Goal: Task Accomplishment & Management: Use online tool/utility

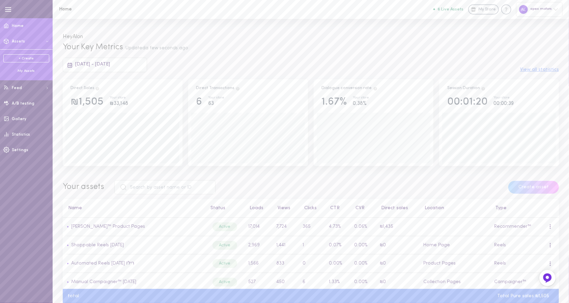
click at [31, 71] on div "My Assets" at bounding box center [26, 71] width 46 height 5
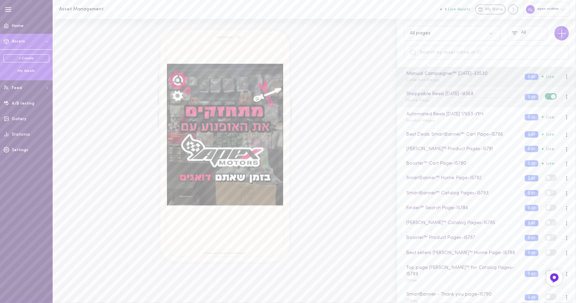
click at [445, 97] on div "Shoppable Reels [DATE] - 18368" at bounding box center [461, 93] width 113 height 7
click at [458, 103] on div "Shoppable Reels [DATE] Home Page" at bounding box center [460, 96] width 119 height 13
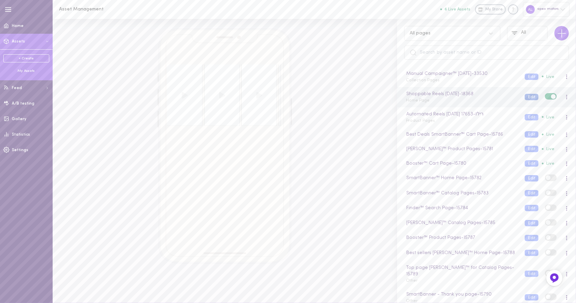
click at [525, 97] on button "Edit" at bounding box center [532, 97] width 14 height 6
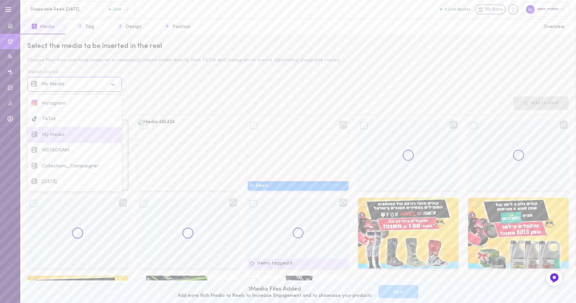
click at [96, 84] on div "My Media" at bounding box center [75, 84] width 66 height 5
click at [94, 103] on div "Instagram" at bounding box center [80, 103] width 76 height 5
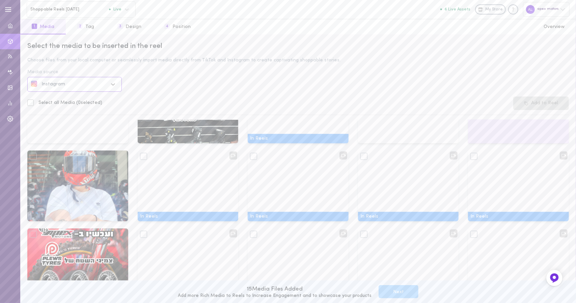
scroll to position [195, 0]
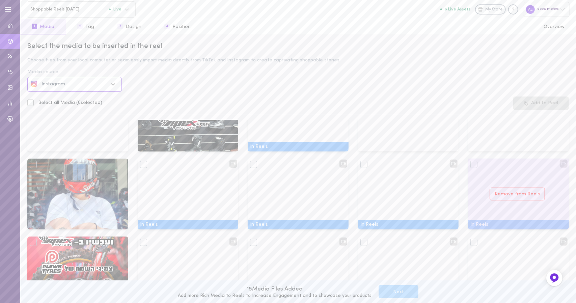
click at [470, 164] on div at bounding box center [473, 164] width 7 height 7
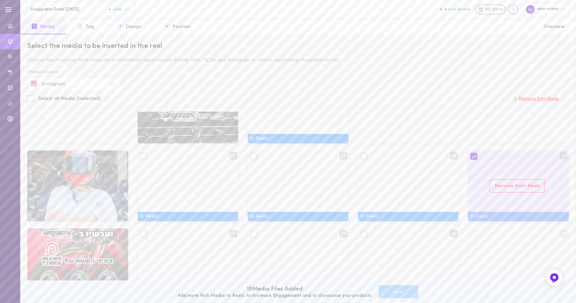
click at [498, 220] on div "Remove from Reels" at bounding box center [518, 185] width 101 height 71
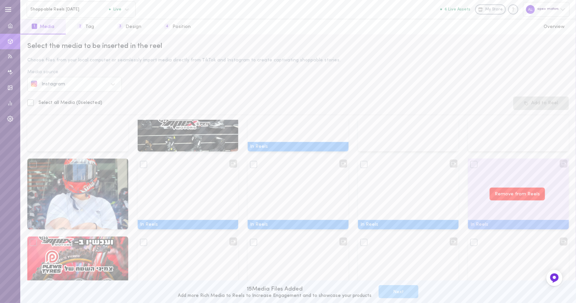
click at [509, 192] on button "Remove from Reels" at bounding box center [517, 194] width 55 height 13
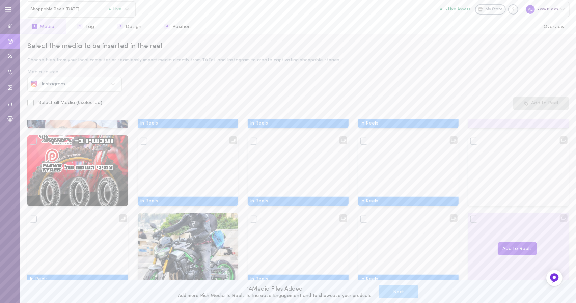
scroll to position [296, 0]
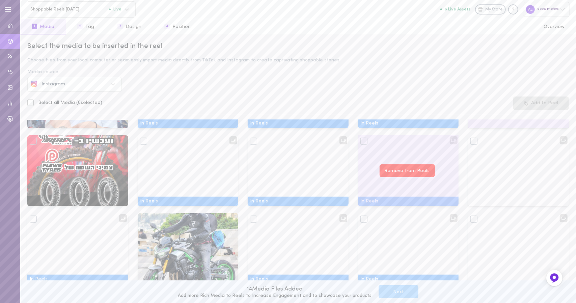
click at [400, 166] on button "Remove from Reels" at bounding box center [407, 170] width 55 height 13
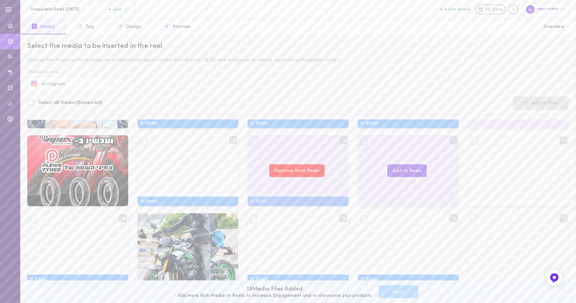
click at [278, 172] on button "Remove from Reels" at bounding box center [296, 170] width 55 height 13
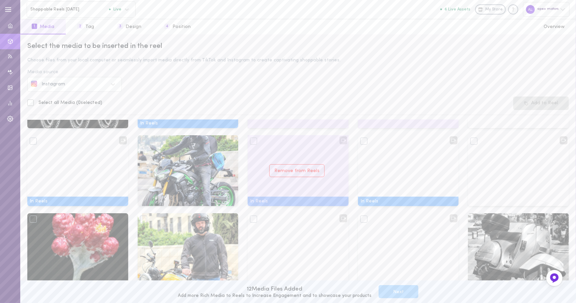
scroll to position [364, 0]
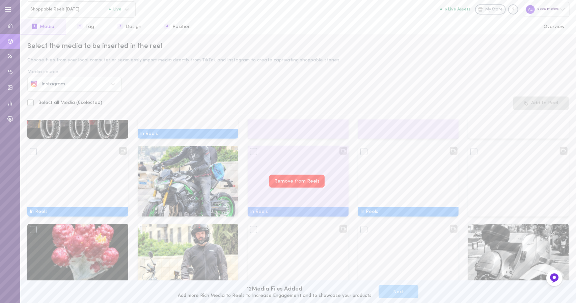
click at [285, 181] on button "Remove from Reels" at bounding box center [296, 181] width 55 height 13
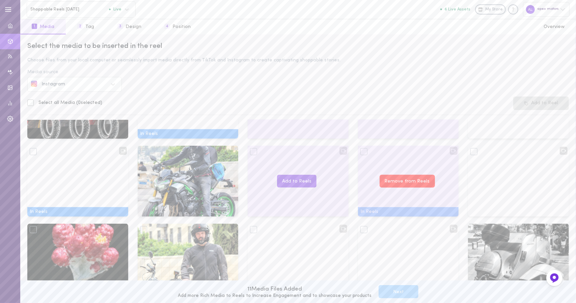
click at [400, 181] on button "Remove from Reels" at bounding box center [407, 181] width 55 height 13
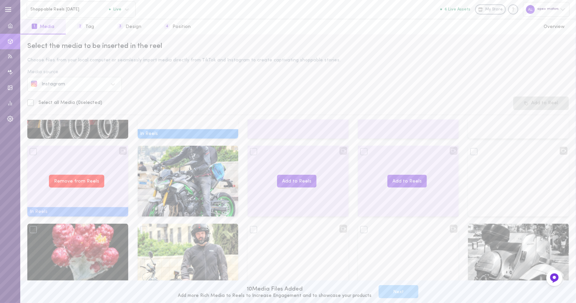
click at [68, 179] on button "Remove from Reels" at bounding box center [76, 181] width 55 height 13
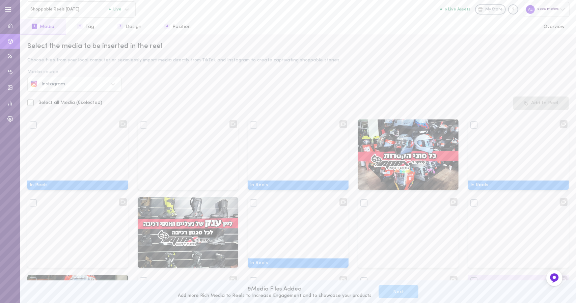
scroll to position [0, 0]
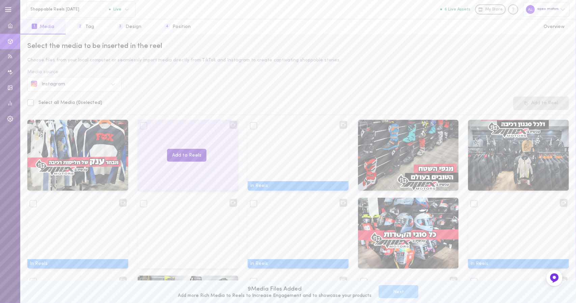
click at [191, 156] on button "Add to Reels" at bounding box center [186, 155] width 39 height 13
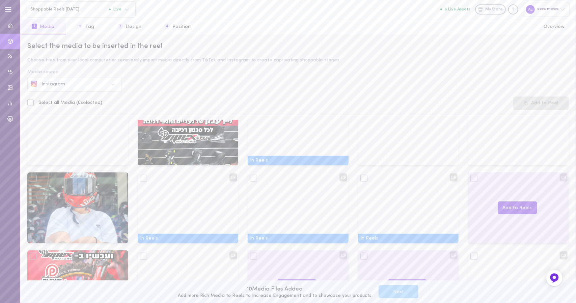
scroll to position [169, 0]
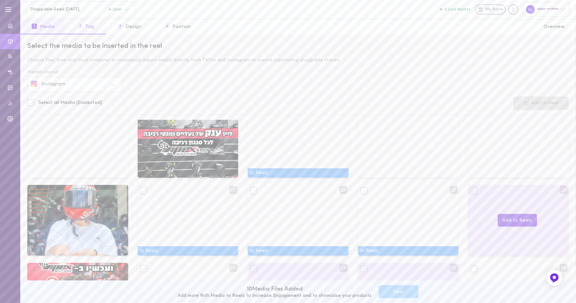
click at [84, 30] on button "2 Tag" at bounding box center [86, 26] width 40 height 15
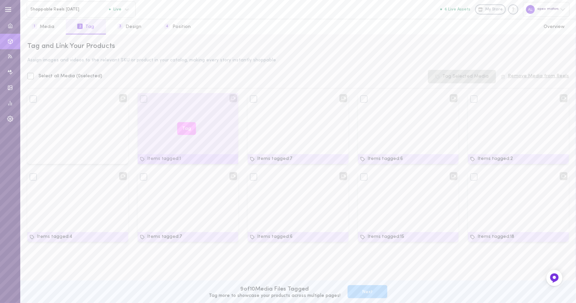
click at [188, 128] on button "Tag" at bounding box center [186, 128] width 19 height 13
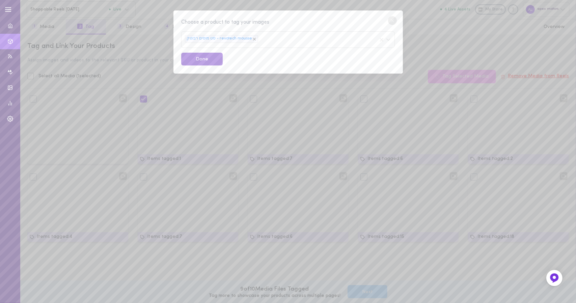
click at [204, 60] on button "Done" at bounding box center [202, 59] width 42 height 13
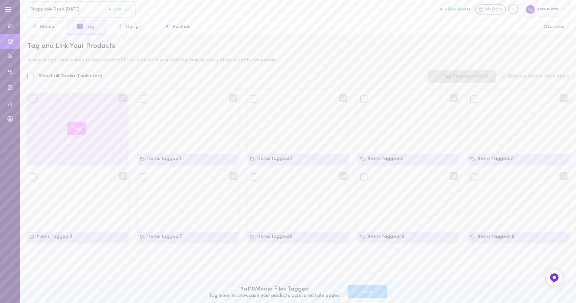
click at [82, 127] on button "Tag" at bounding box center [76, 128] width 19 height 13
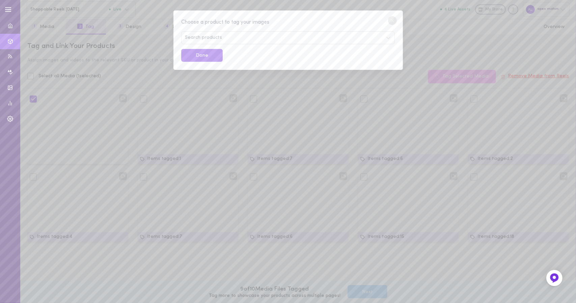
click at [391, 20] on circle at bounding box center [392, 20] width 9 height 9
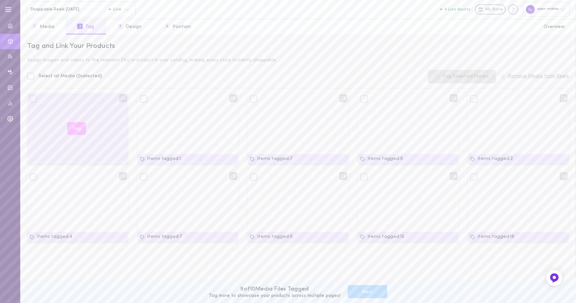
click at [75, 130] on button "Tag" at bounding box center [76, 128] width 19 height 13
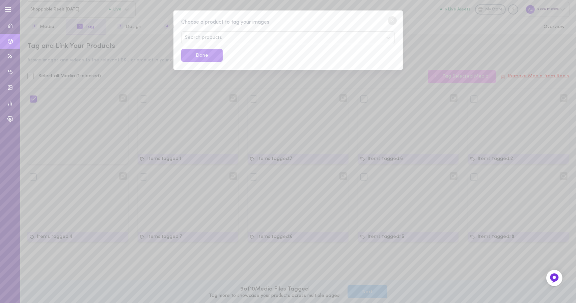
click at [233, 42] on div "Search products" at bounding box center [287, 37] width 213 height 13
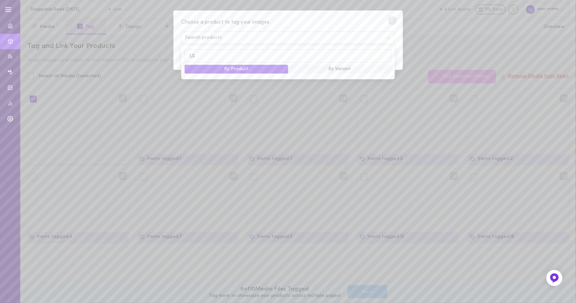
type input "L"
type input "V"
click at [303, 72] on button "By Variant" at bounding box center [339, 69] width 103 height 9
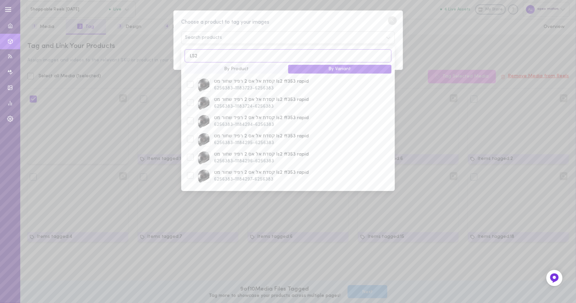
click at [223, 53] on input "LS2" at bounding box center [288, 55] width 207 height 13
click at [228, 57] on input "LS2" at bounding box center [288, 55] width 207 height 13
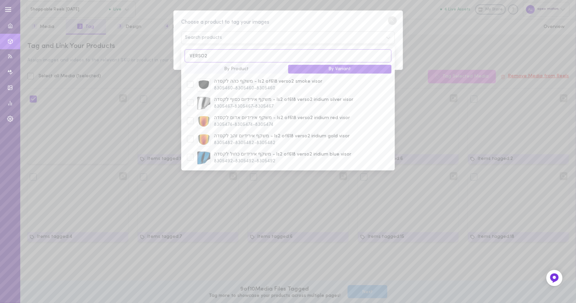
scroll to position [0, 0]
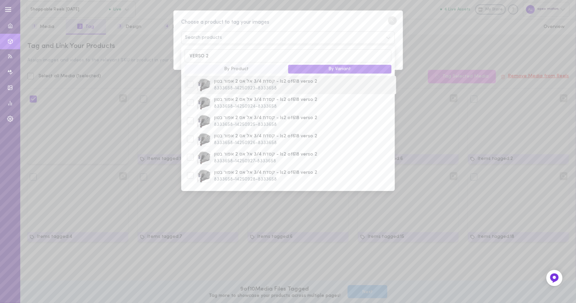
click at [190, 84] on div at bounding box center [190, 84] width 7 height 7
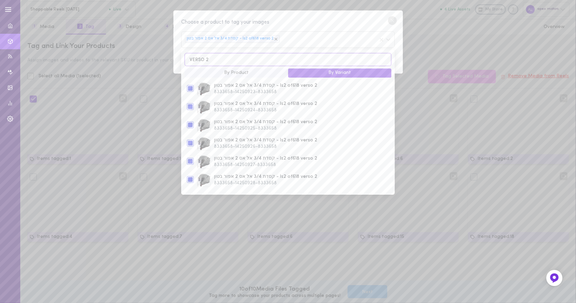
click at [220, 62] on input "VERSO 2" at bounding box center [288, 59] width 207 height 13
click at [220, 61] on input "VERSO 2" at bounding box center [288, 59] width 207 height 13
type input "V"
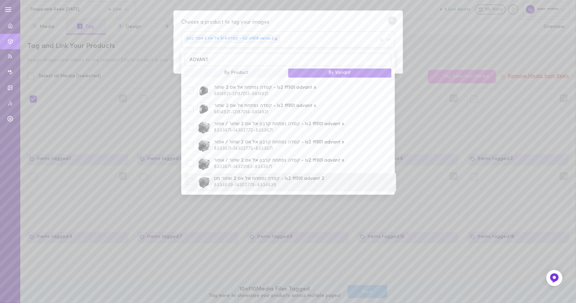
click at [194, 179] on div at bounding box center [190, 182] width 10 height 8
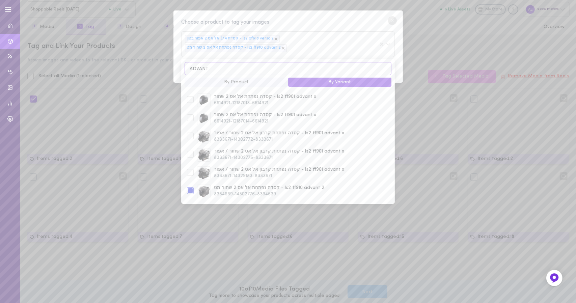
click at [219, 62] on input "ADVANT" at bounding box center [288, 68] width 207 height 13
click at [234, 62] on input "FAST" at bounding box center [288, 68] width 207 height 13
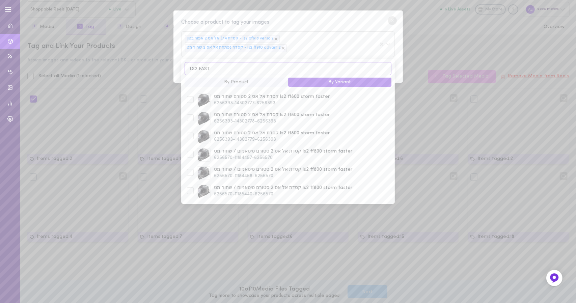
scroll to position [0, 0]
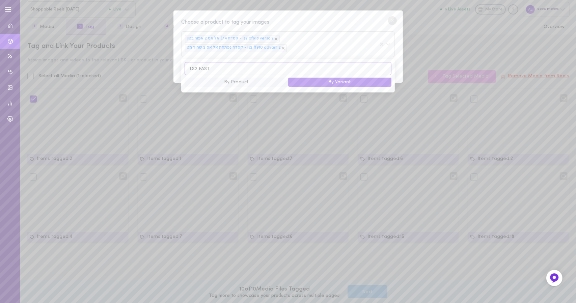
click at [234, 62] on input "LS2 FAST" at bounding box center [288, 68] width 207 height 13
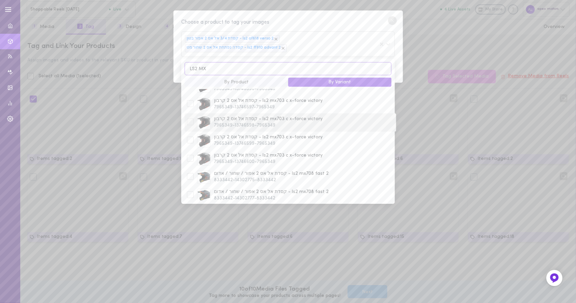
scroll to position [253, 0]
click at [189, 187] on div at bounding box center [190, 190] width 7 height 7
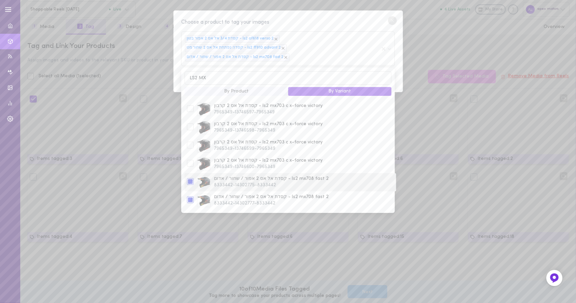
click at [190, 178] on div at bounding box center [190, 181] width 7 height 7
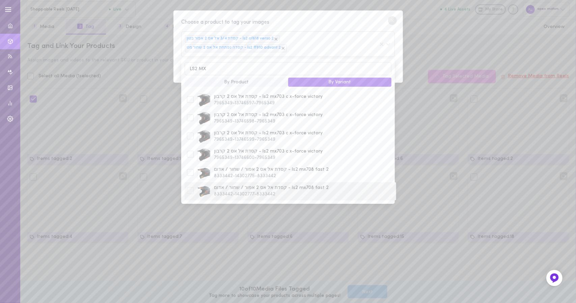
click at [189, 187] on div at bounding box center [190, 190] width 7 height 7
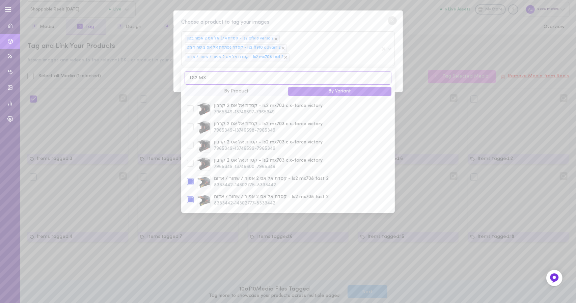
click at [233, 71] on input "LS2 MX" at bounding box center [288, 77] width 207 height 13
click at [192, 105] on div at bounding box center [190, 108] width 7 height 7
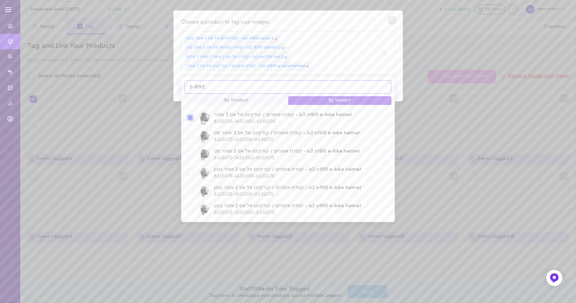
click at [217, 80] on input "E-BIKE" at bounding box center [288, 86] width 207 height 13
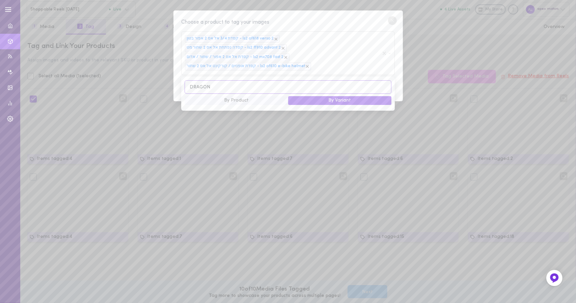
scroll to position [0, 0]
click at [227, 80] on input "DRAGON" at bounding box center [288, 86] width 207 height 13
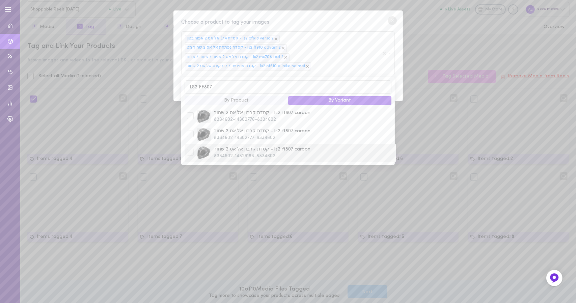
click at [192, 149] on div at bounding box center [190, 152] width 7 height 7
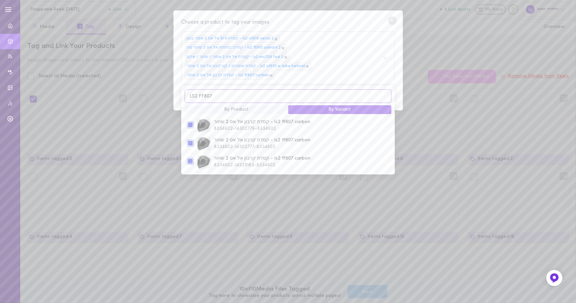
click at [262, 89] on input "LS2 FF807" at bounding box center [288, 95] width 207 height 13
type input "L"
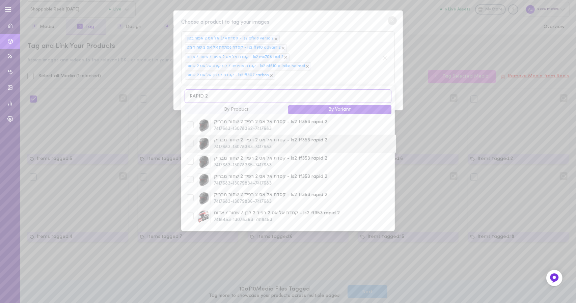
type input "RAPID 2"
click at [189, 140] on div at bounding box center [190, 143] width 7 height 7
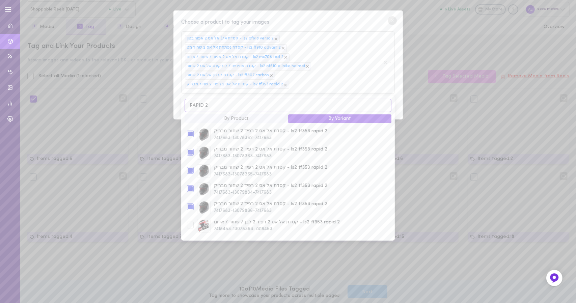
click at [224, 99] on input "RAPID 2" at bounding box center [288, 105] width 207 height 13
click at [225, 99] on input "RAPID 2" at bounding box center [288, 105] width 207 height 13
click at [362, 18] on div "Choose a product to tag your images קסדת 3/4 אל אס 2 אפור בטון - ls2 of618 vers…" at bounding box center [287, 64] width 229 height 109
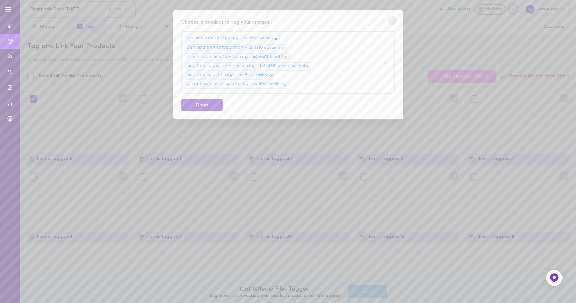
click at [207, 99] on button "Done" at bounding box center [202, 105] width 42 height 13
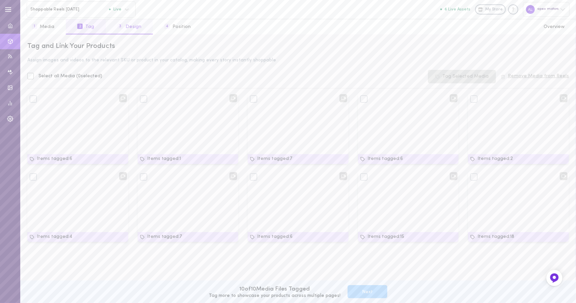
click at [134, 28] on button "3 Design" at bounding box center [129, 26] width 47 height 15
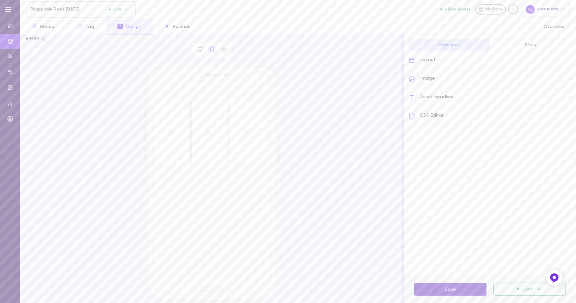
click at [469, 292] on button "Save" at bounding box center [450, 289] width 73 height 13
click at [431, 285] on button "Save" at bounding box center [450, 289] width 73 height 13
click at [95, 25] on button "2 Tag" at bounding box center [86, 26] width 40 height 15
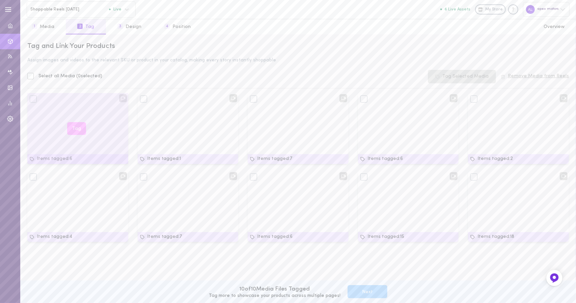
click at [74, 130] on button "Tag" at bounding box center [76, 128] width 19 height 13
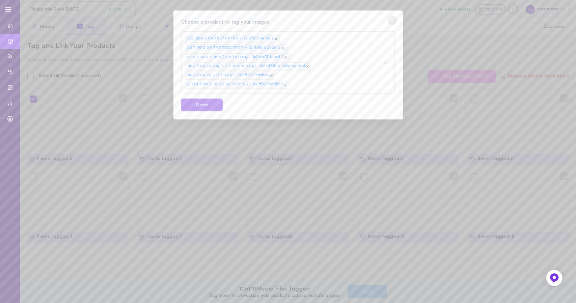
click at [381, 64] on div "קסדת 3/4 אל אס 2 אפור בטון - ls2 of618 verso 2 קסדה נפתחת אל אס 2 שחור מט - ls2…" at bounding box center [283, 62] width 196 height 55
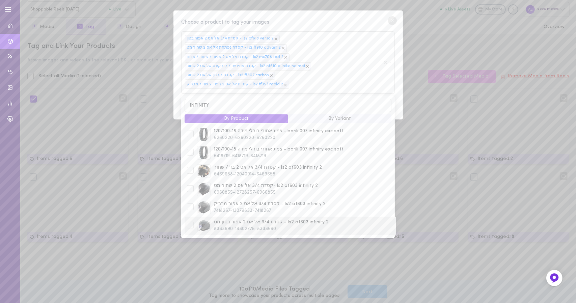
type input "INFINITY"
click at [192, 222] on div at bounding box center [190, 225] width 7 height 7
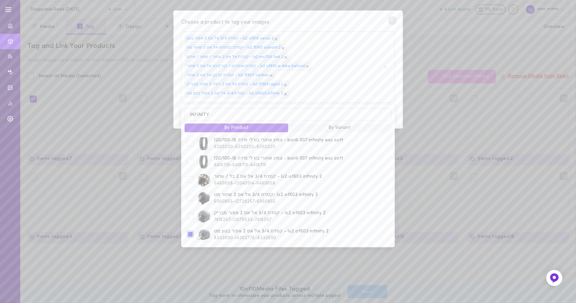
click at [337, 77] on div "קסדת 3/4 אל אס 2 אפור בטון - ls2 of618 verso 2 קסדה נפתחת אל אס 2 שחור מט - ls2…" at bounding box center [283, 67] width 196 height 64
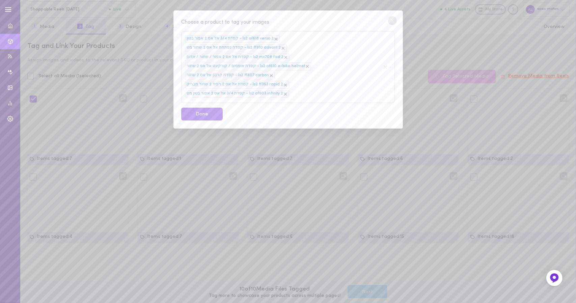
click at [367, 19] on div "Choose a product to tag your images" at bounding box center [287, 22] width 213 height 8
click at [195, 108] on button "Done" at bounding box center [202, 114] width 42 height 13
